Goal: Transaction & Acquisition: Purchase product/service

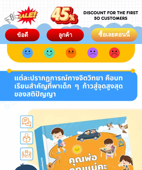
click at [118, 35] on div "ซื้อเลยตอนนี้" at bounding box center [114, 34] width 46 height 9
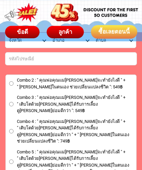
scroll to position [3955, 0]
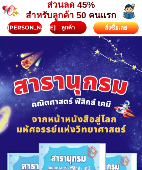
click at [113, 24] on div "สั่งซื้อเลย" at bounding box center [115, 28] width 45 height 9
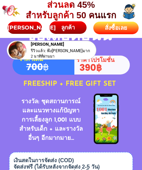
scroll to position [2861, 0]
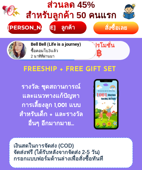
click at [115, 28] on div "สั่งซื้อเลย" at bounding box center [115, 28] width 45 height 9
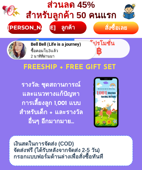
scroll to position [2863, 0]
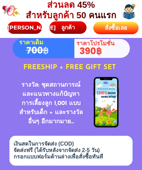
click at [116, 27] on div "สั่งซื้อเลย" at bounding box center [115, 28] width 45 height 9
click at [117, 26] on div "สั่งซื้อเลย" at bounding box center [115, 28] width 45 height 9
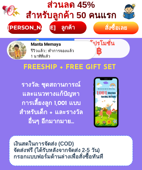
click at [115, 26] on div "สั่งซื้อเลย" at bounding box center [116, 28] width 46 height 9
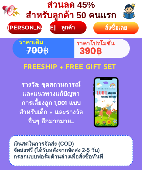
click at [114, 26] on div "สั่งซื้อเลย" at bounding box center [115, 28] width 45 height 9
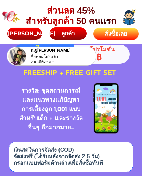
scroll to position [2865, 0]
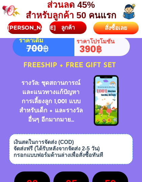
click at [123, 27] on div "สั่งซื้อเลย" at bounding box center [115, 28] width 45 height 9
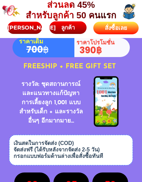
scroll to position [2863, 0]
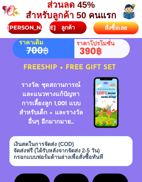
click at [117, 28] on div "สั่งซื้อเลย" at bounding box center [115, 28] width 45 height 9
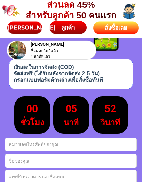
scroll to position [2940, 0]
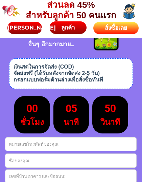
click at [92, 144] on input "Input phone_number" at bounding box center [70, 143] width 131 height 13
type input "0816364362"
type input "สาธิต รติธรรมกุล"
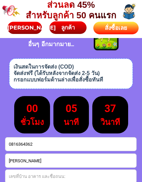
select select "Select province"
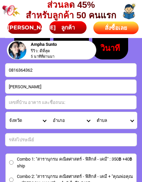
scroll to position [3015, 0]
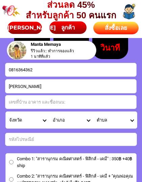
click at [48, 103] on input "Input address" at bounding box center [70, 101] width 131 height 13
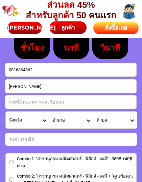
click at [48, 102] on input "Input address" at bounding box center [70, 101] width 131 height 13
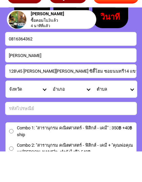
type input "128\45 คอนโดพีเอสที ซิตี้โฮม ซอยนนทรี14 แขวงยานนาวา เขตยานนาวา กทม."
click at [90, 133] on input "Input number_input_1" at bounding box center [70, 139] width 131 height 13
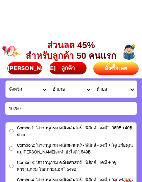
scroll to position [3086, 0]
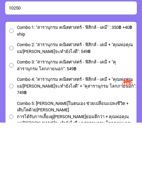
type input "10250"
click at [13, 88] on input "Combo 1: "สารานุกรม คณิตศาสตร์ - ฟิสิกส์ - เคมี" : 350฿ +40฿ ship" at bounding box center [11, 90] width 4 height 4
radio input "true"
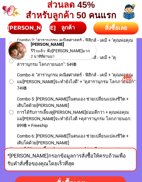
scroll to position [3148, 0]
